Goal: Information Seeking & Learning: Learn about a topic

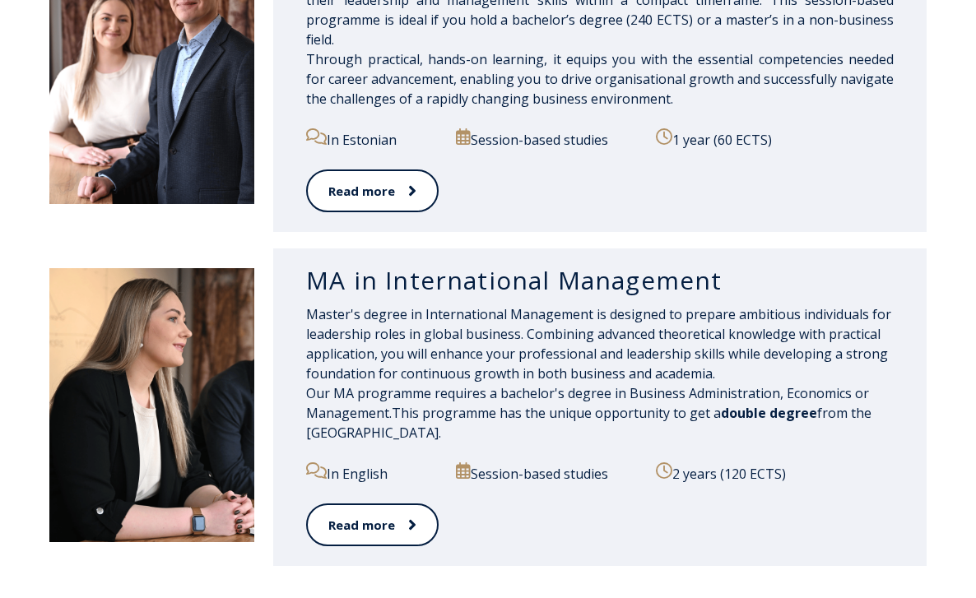
scroll to position [1648, 0]
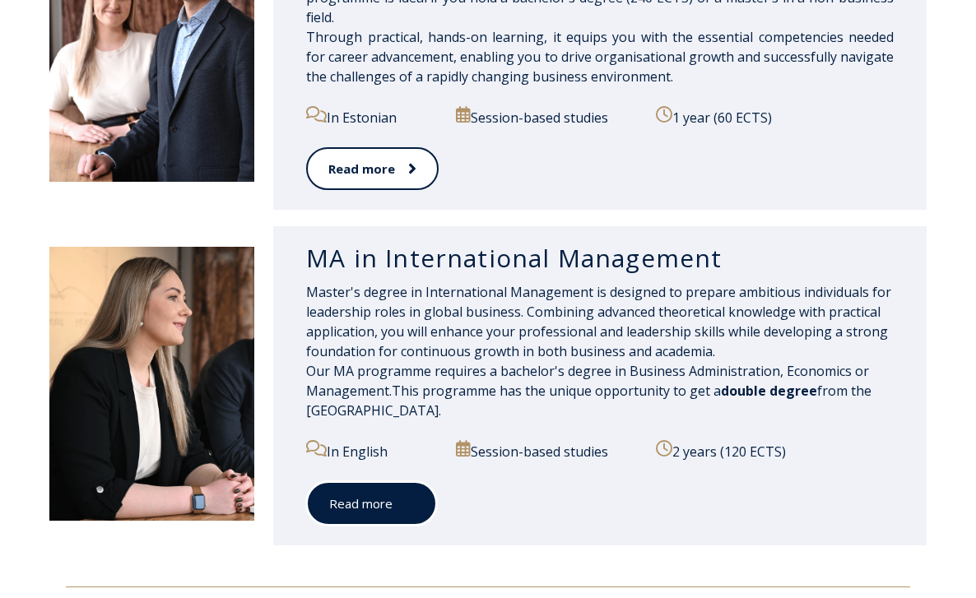
click at [355, 499] on link "Read more" at bounding box center [371, 503] width 131 height 45
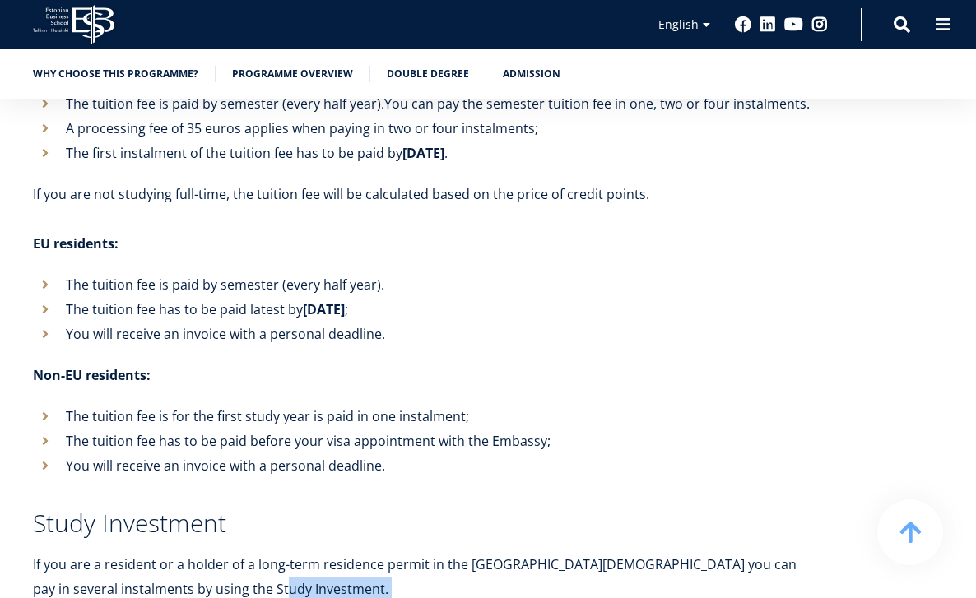
drag, startPoint x: 355, startPoint y: 502, endPoint x: 338, endPoint y: 529, distance: 31.8
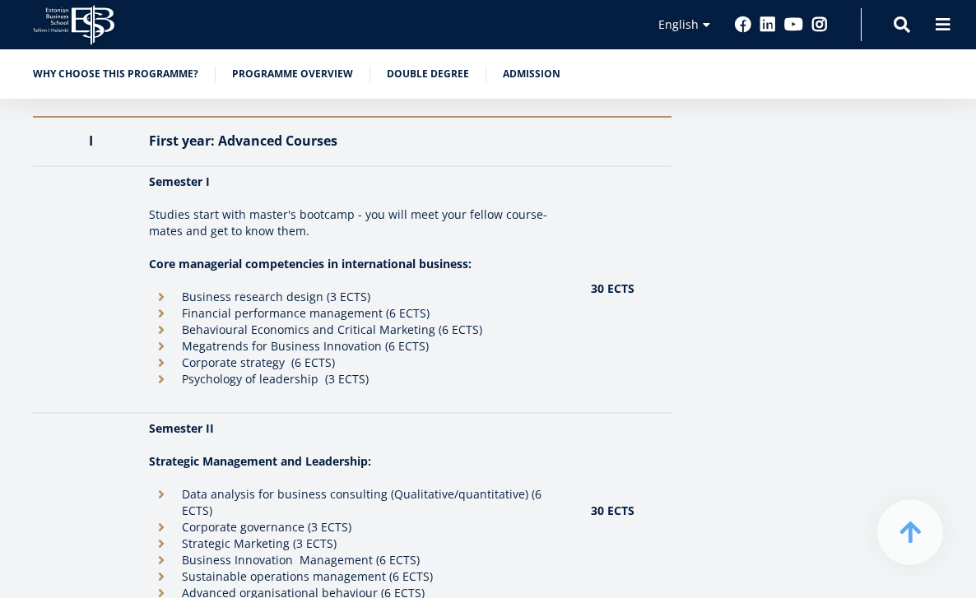
scroll to position [1614, 0]
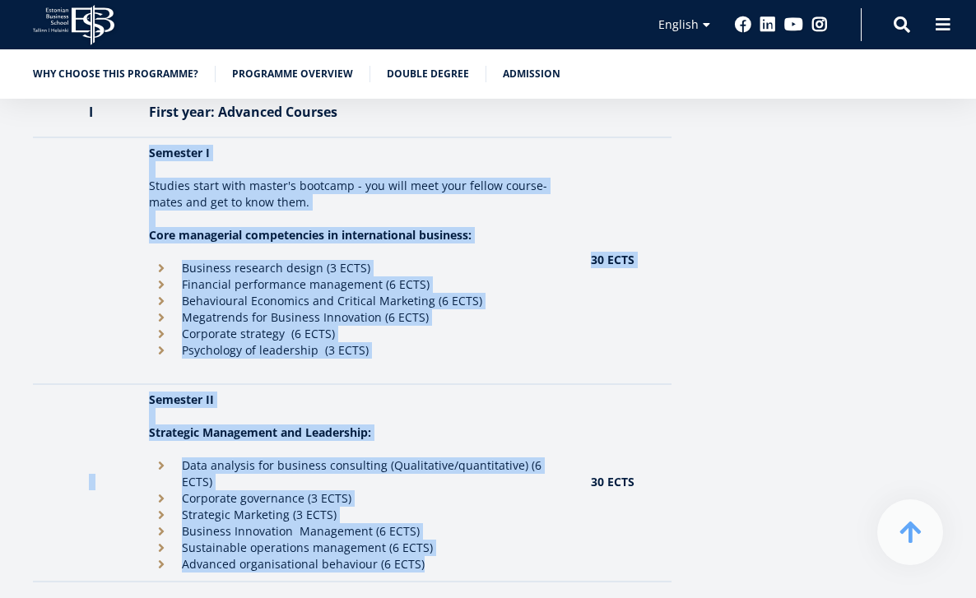
drag, startPoint x: 151, startPoint y: 152, endPoint x: 422, endPoint y: 542, distance: 475.3
click at [424, 545] on tbody "I First year: Advanced Courses Semester I Studies start with master's bootcamp …" at bounding box center [352, 598] width 639 height 1020
copy tbody "Semester I Studies start with master's bootcamp - you will meet your fellow cou…"
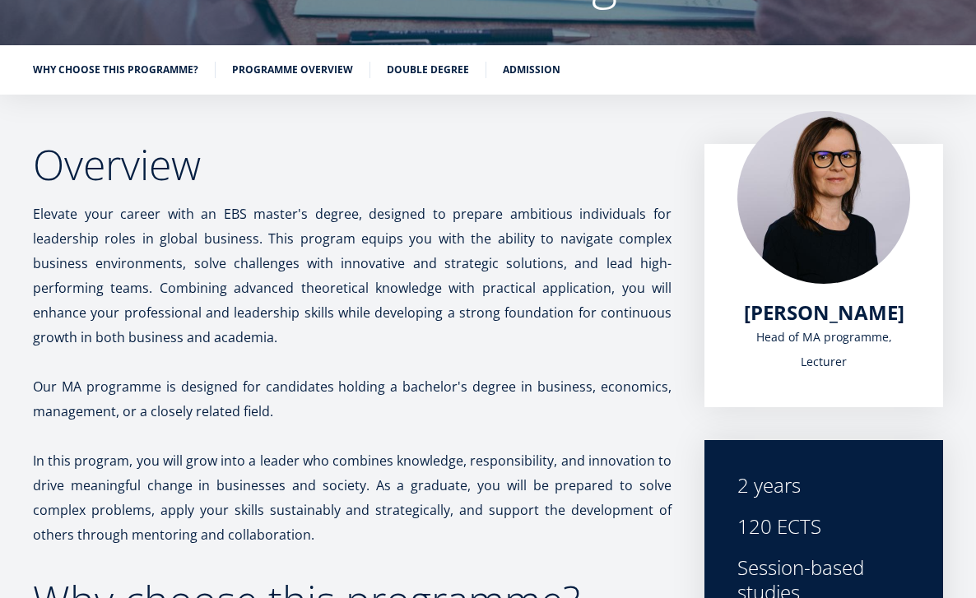
scroll to position [0, 0]
